Goal: Transaction & Acquisition: Subscribe to service/newsletter

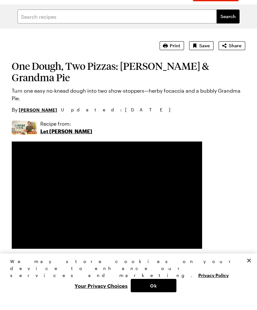
scroll to position [15, 0]
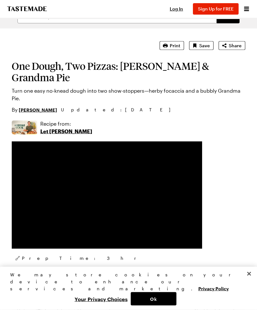
click at [174, 44] on span "Print" at bounding box center [175, 46] width 10 height 6
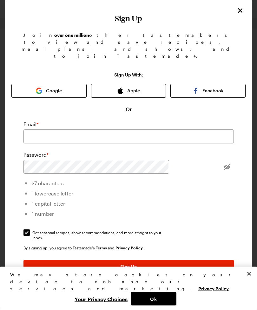
scroll to position [11, 0]
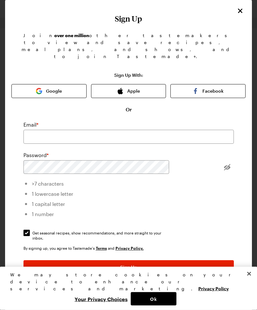
click at [242, 10] on icon "Close" at bounding box center [241, 11] width 8 height 8
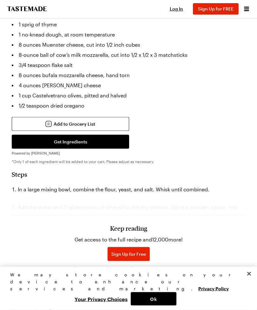
scroll to position [518, 0]
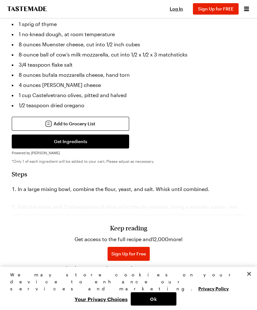
click at [139, 272] on span "Log In" at bounding box center [132, 275] width 13 height 6
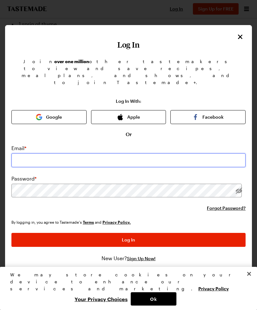
click at [50, 153] on input "email" at bounding box center [128, 160] width 234 height 14
type input "ekslow19@windstream.net"
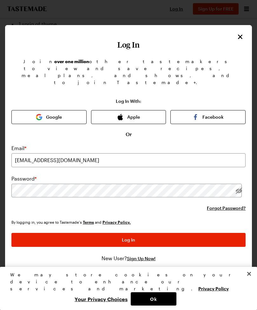
click at [224, 205] on span "Forgot Password?" at bounding box center [226, 208] width 39 height 6
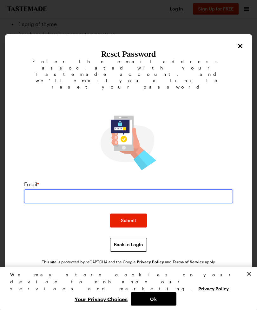
click at [50, 190] on input "email" at bounding box center [128, 197] width 209 height 14
type input "ekslow19@windstream.net"
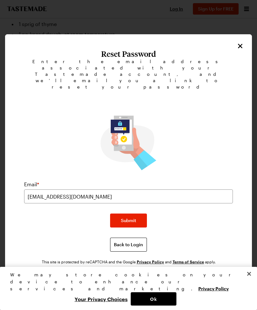
click at [131, 218] on span "Submit" at bounding box center [128, 221] width 15 height 6
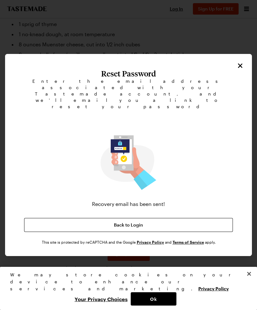
click at [130, 222] on span "Back to Login" at bounding box center [128, 225] width 29 height 6
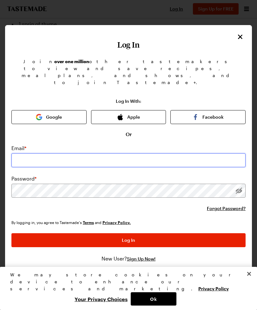
click at [35, 153] on input "email" at bounding box center [128, 160] width 234 height 14
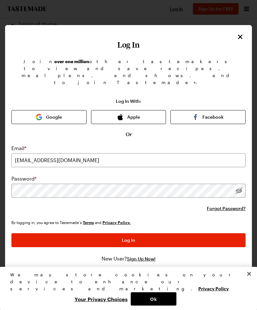
click at [133, 237] on span "Log In" at bounding box center [128, 240] width 13 height 6
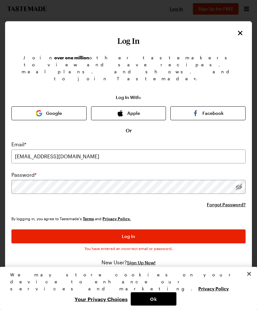
click at [127, 233] on span "Log In" at bounding box center [128, 236] width 13 height 6
click at [32, 171] on label "Password *" at bounding box center [23, 175] width 25 height 8
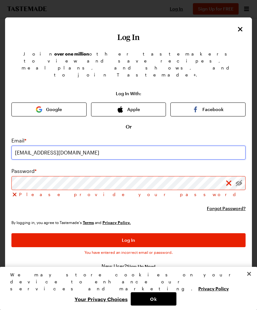
click at [96, 146] on input "ekslow19@windstream.net" at bounding box center [128, 153] width 234 height 14
click at [87, 146] on input "ekslow19@windstream.net" at bounding box center [128, 153] width 234 height 14
type input "ek"
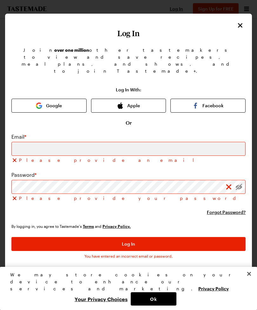
click at [237, 29] on icon "Close" at bounding box center [241, 26] width 8 height 8
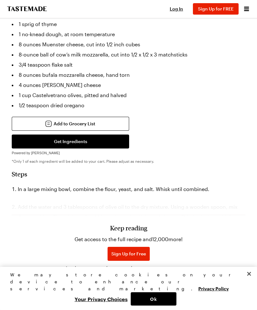
click at [128, 252] on span "Sign Up for Free" at bounding box center [128, 254] width 35 height 6
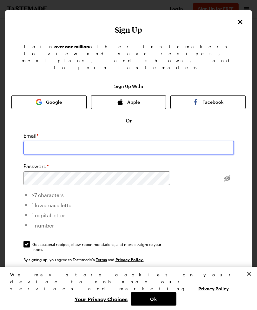
click at [72, 141] on input "email" at bounding box center [129, 148] width 211 height 14
type input "michelewoodcreek@gmail.com"
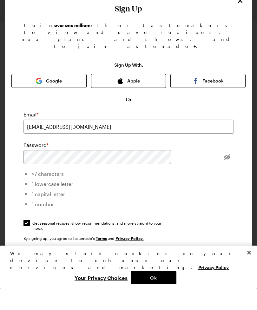
scroll to position [21, 0]
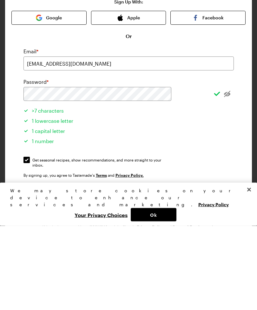
click at [127, 276] on span "Sign Up" at bounding box center [128, 279] width 17 height 6
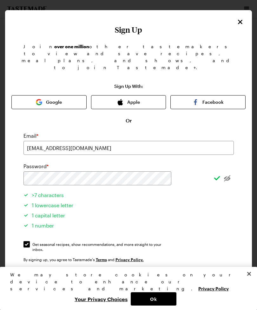
scroll to position [518, 0]
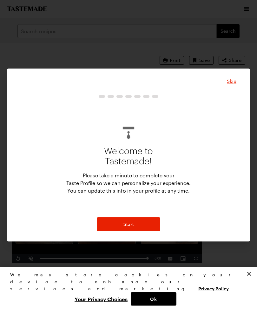
click at [129, 228] on span "Start" at bounding box center [129, 224] width 10 height 6
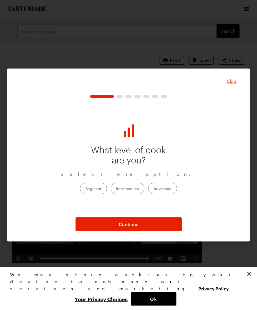
click at [126, 194] on label "Intermediate" at bounding box center [128, 188] width 34 height 11
click at [116, 189] on input "Intermediate" at bounding box center [116, 189] width 0 height 0
click at [129, 228] on span "Continue" at bounding box center [129, 224] width 20 height 6
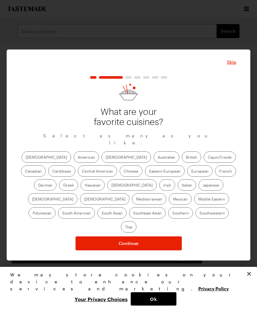
click at [169, 205] on label "Mexican" at bounding box center [180, 198] width 23 height 11
click at [173, 200] on input "Mexican" at bounding box center [173, 200] width 0 height 0
click at [178, 191] on label "Italian" at bounding box center [187, 184] width 18 height 11
click at [182, 186] on input "Italian" at bounding box center [182, 186] width 0 height 0
click at [120, 177] on label "Chinese" at bounding box center [131, 170] width 23 height 11
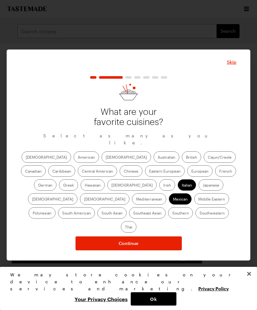
click at [124, 172] on input "Chinese" at bounding box center [124, 172] width 0 height 0
click at [131, 243] on span "Continue" at bounding box center [129, 243] width 20 height 6
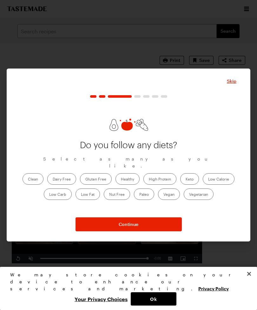
click at [126, 228] on span "Continue" at bounding box center [129, 224] width 20 height 6
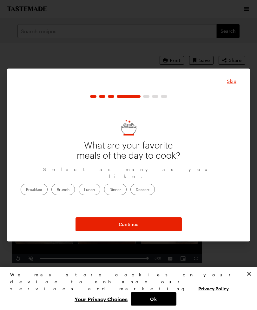
click at [48, 193] on label "Breakfast" at bounding box center [34, 189] width 27 height 11
click at [26, 190] on input "Breakfast" at bounding box center [26, 190] width 0 height 0
click at [127, 195] on label "Dinner" at bounding box center [115, 189] width 23 height 11
click at [110, 190] on input "Dinner" at bounding box center [110, 190] width 0 height 0
click at [130, 228] on span "Continue" at bounding box center [129, 224] width 20 height 6
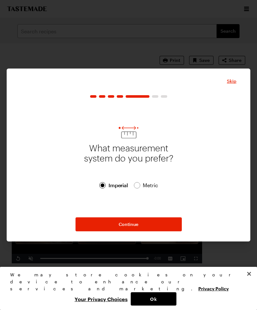
click at [131, 228] on span "Continue" at bounding box center [129, 224] width 20 height 6
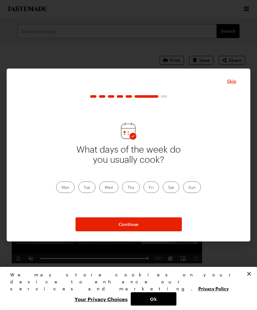
click at [65, 193] on label "Mon" at bounding box center [65, 187] width 18 height 11
click at [62, 188] on input "Mon" at bounding box center [62, 188] width 0 height 0
click at [111, 193] on label "Wed" at bounding box center [108, 187] width 19 height 11
click at [105, 188] on input "Wed" at bounding box center [105, 188] width 0 height 0
click at [151, 193] on label "Fri" at bounding box center [152, 187] width 16 height 11
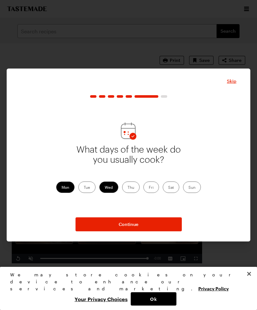
click at [149, 188] on input "Fri" at bounding box center [149, 188] width 0 height 0
click at [195, 193] on label "Sun" at bounding box center [192, 187] width 18 height 11
click at [189, 188] on input "Sun" at bounding box center [189, 188] width 0 height 0
click at [130, 228] on span "Continue" at bounding box center [129, 224] width 20 height 6
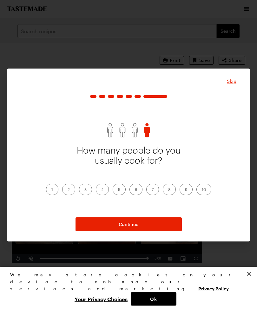
click at [71, 195] on label "2" at bounding box center [68, 189] width 13 height 11
click at [68, 190] on input "2" at bounding box center [68, 190] width 0 height 0
click at [130, 228] on span "Continue" at bounding box center [129, 224] width 20 height 6
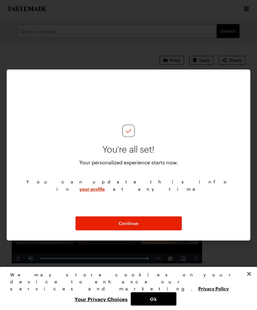
click at [130, 227] on span "Continue" at bounding box center [129, 223] width 20 height 6
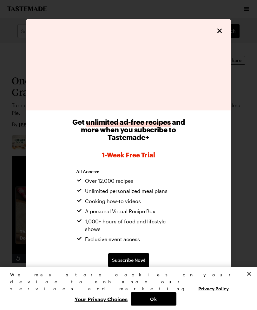
click at [131, 284] on span "Continue without subscribing" at bounding box center [128, 281] width 65 height 6
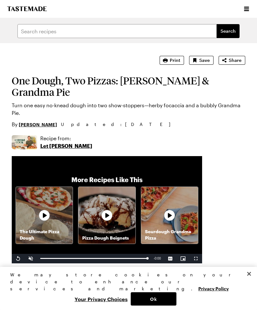
click at [172, 61] on span "Print" at bounding box center [175, 60] width 10 height 6
type textarea "x"
